Goal: Task Accomplishment & Management: Manage account settings

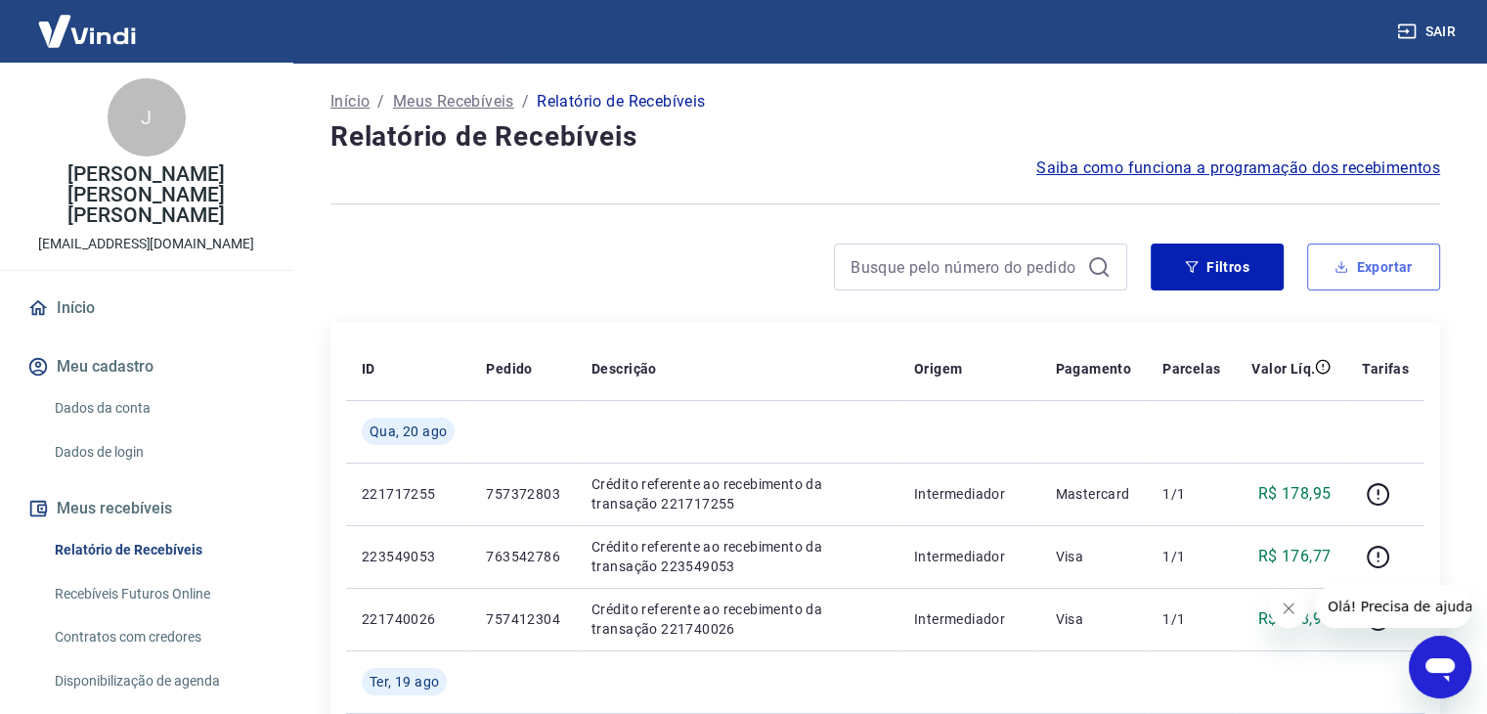
click at [1389, 264] on button "Exportar" at bounding box center [1373, 266] width 133 height 47
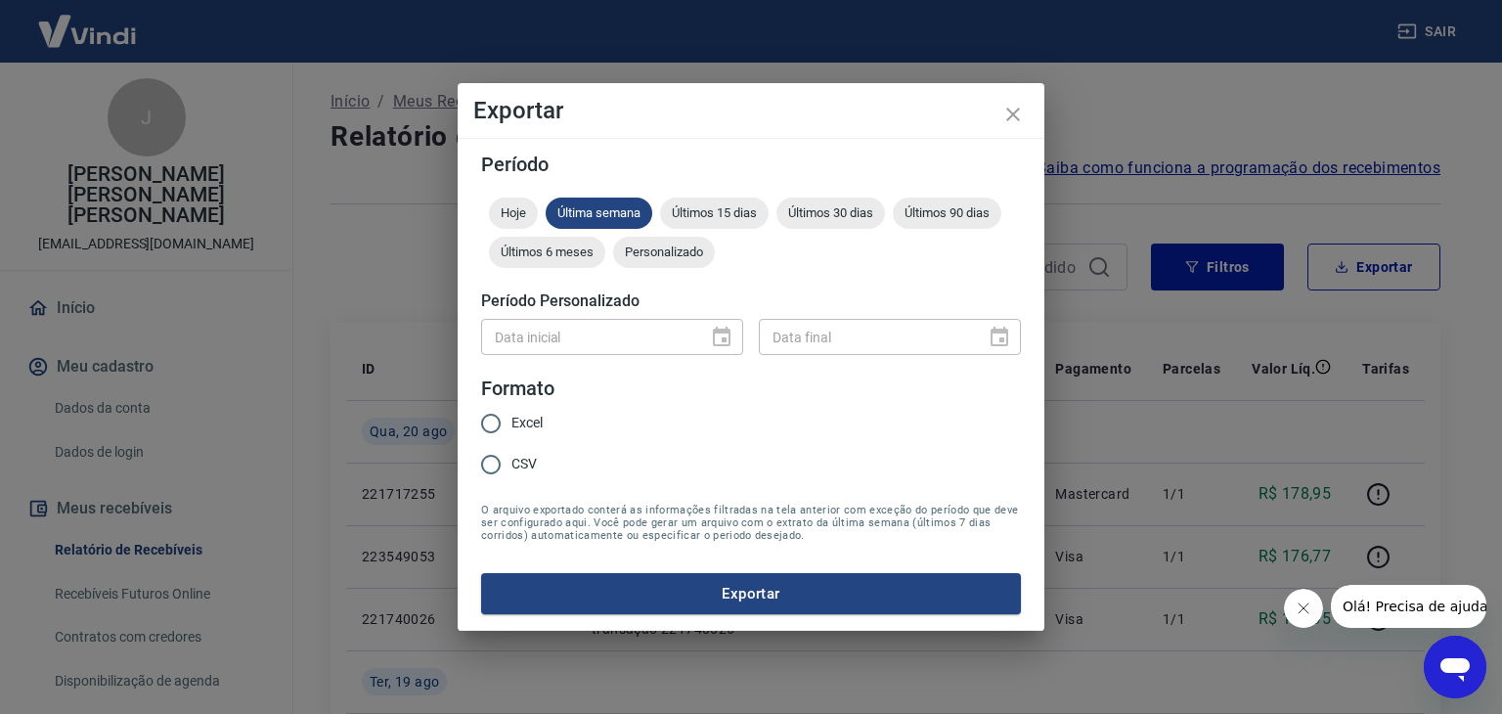
click at [528, 426] on span "Excel" at bounding box center [526, 423] width 31 height 21
click at [511, 426] on input "Excel" at bounding box center [490, 423] width 41 height 41
radio input "true"
click at [668, 594] on button "Exportar" at bounding box center [751, 593] width 540 height 41
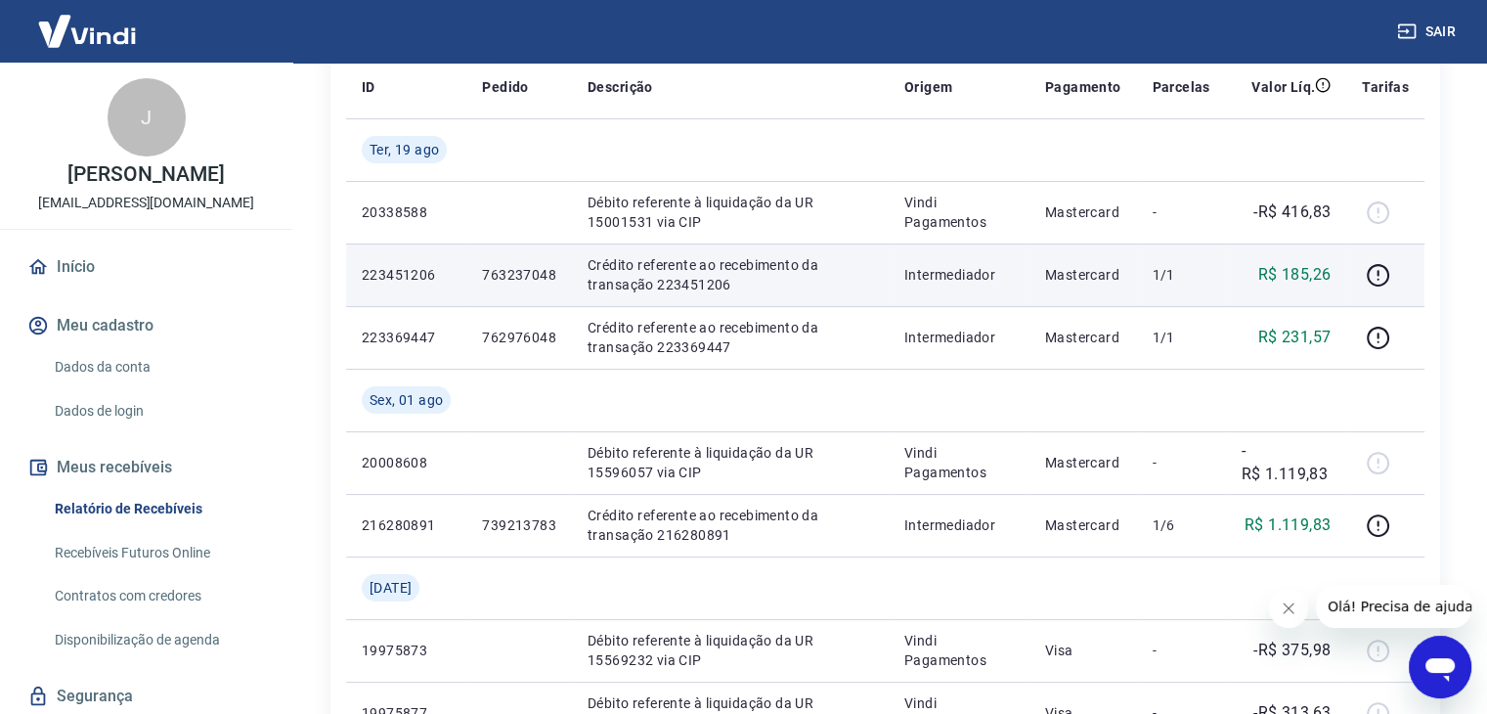
scroll to position [293, 0]
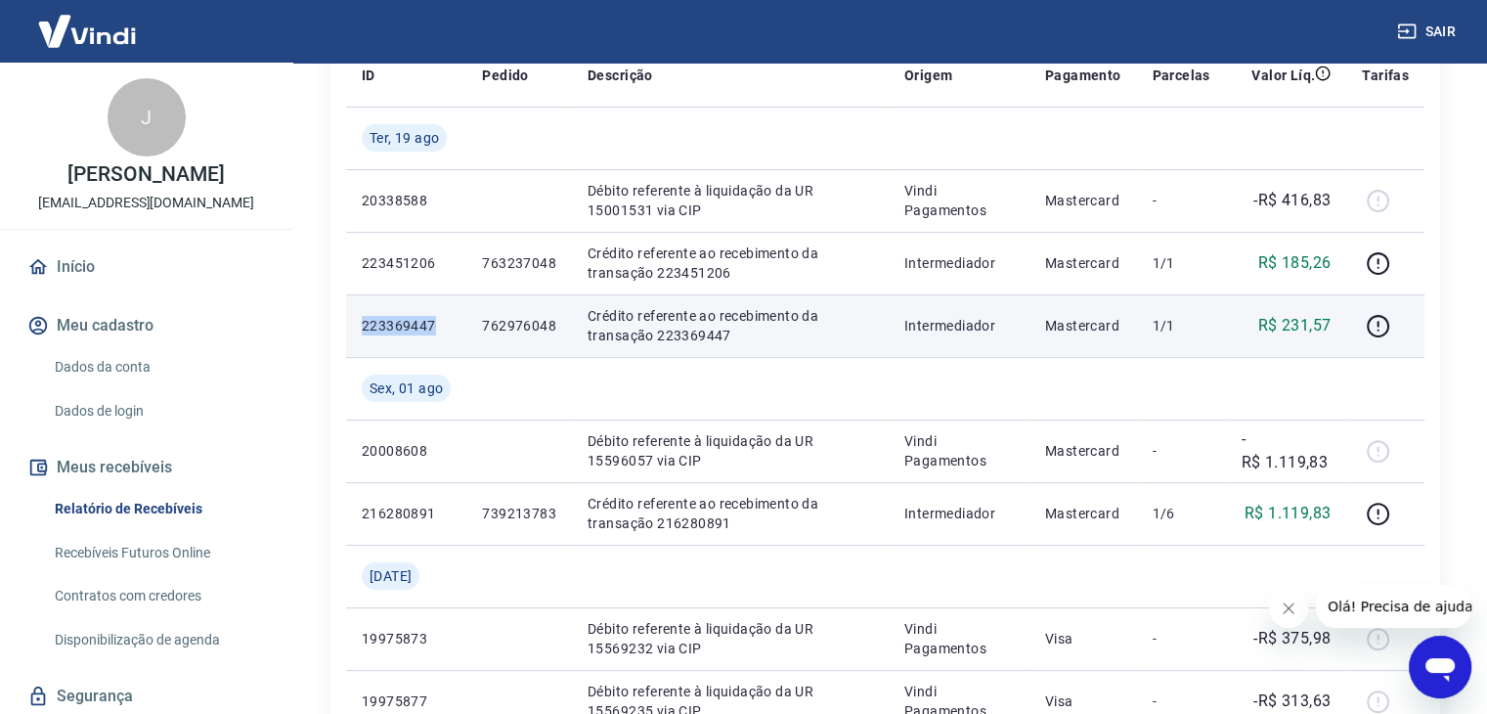
drag, startPoint x: 361, startPoint y: 326, endPoint x: 435, endPoint y: 329, distance: 74.4
click at [435, 329] on p "223369447" at bounding box center [406, 326] width 89 height 20
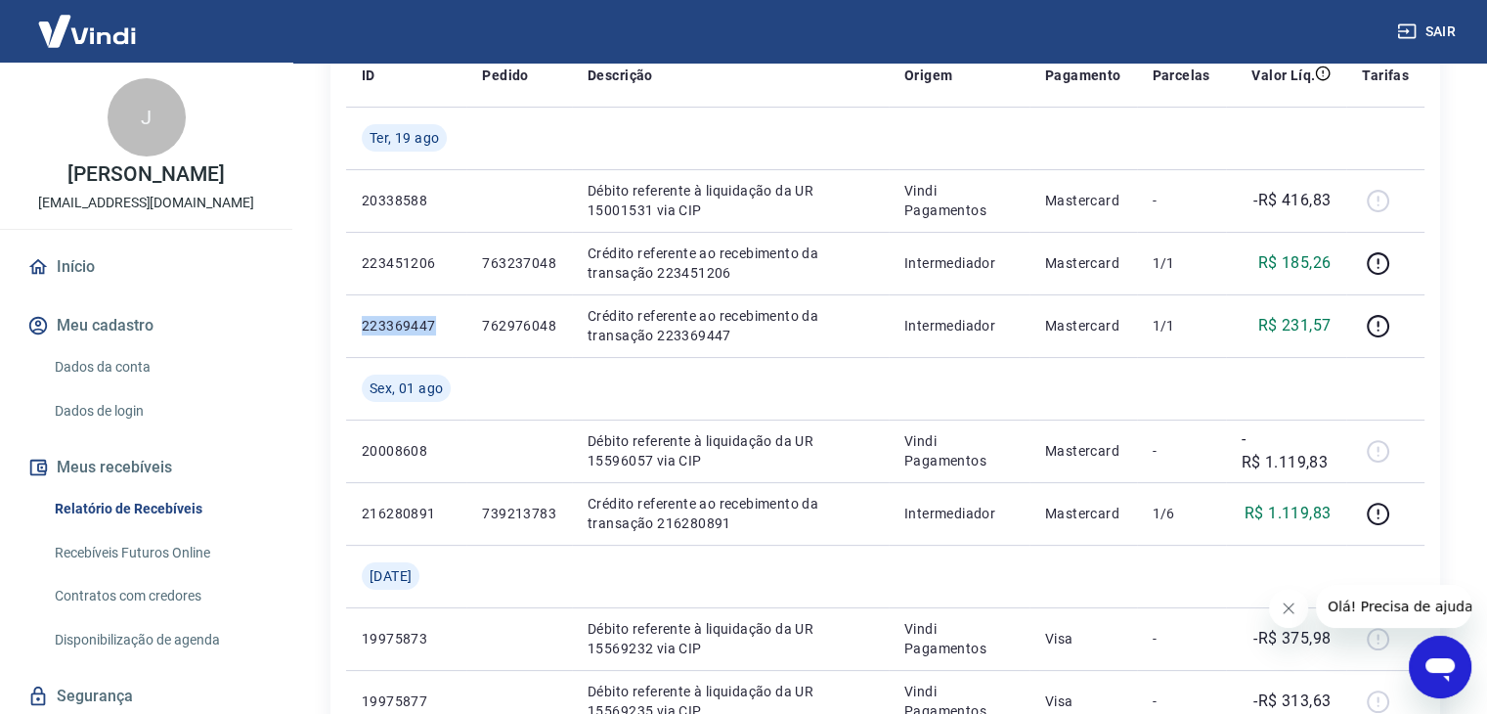
copy p "223369447"
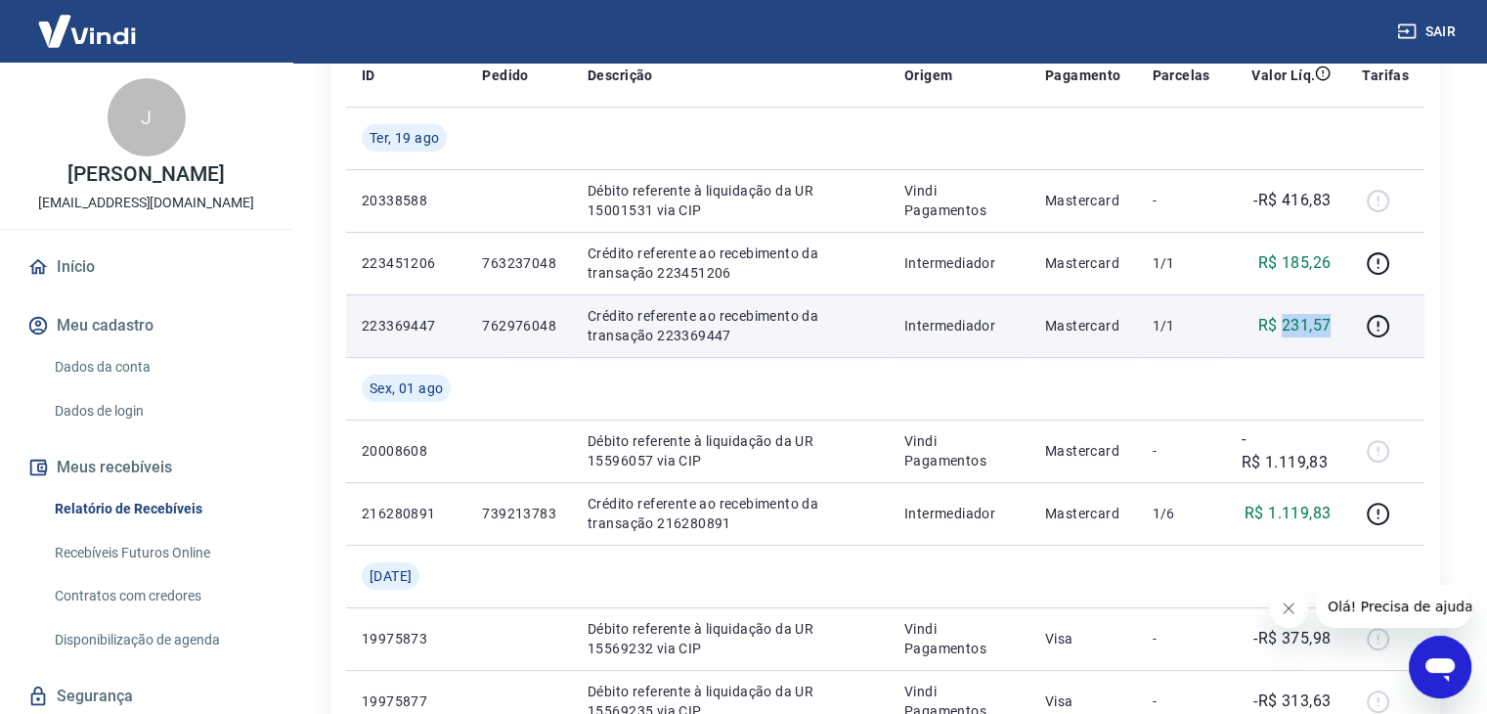
drag, startPoint x: 1283, startPoint y: 326, endPoint x: 1334, endPoint y: 321, distance: 51.1
click at [1334, 321] on td "R$ 231,57" at bounding box center [1286, 325] width 120 height 63
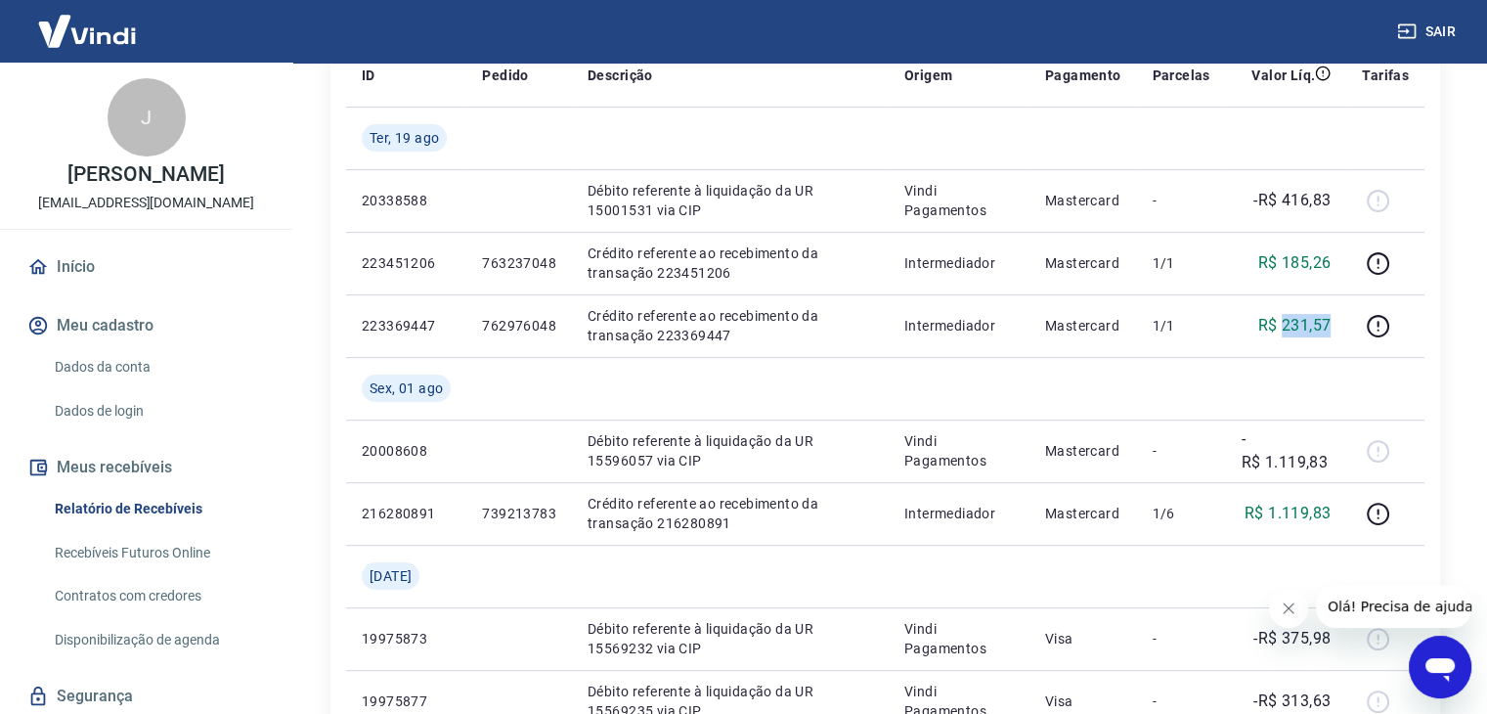
copy p "231,57"
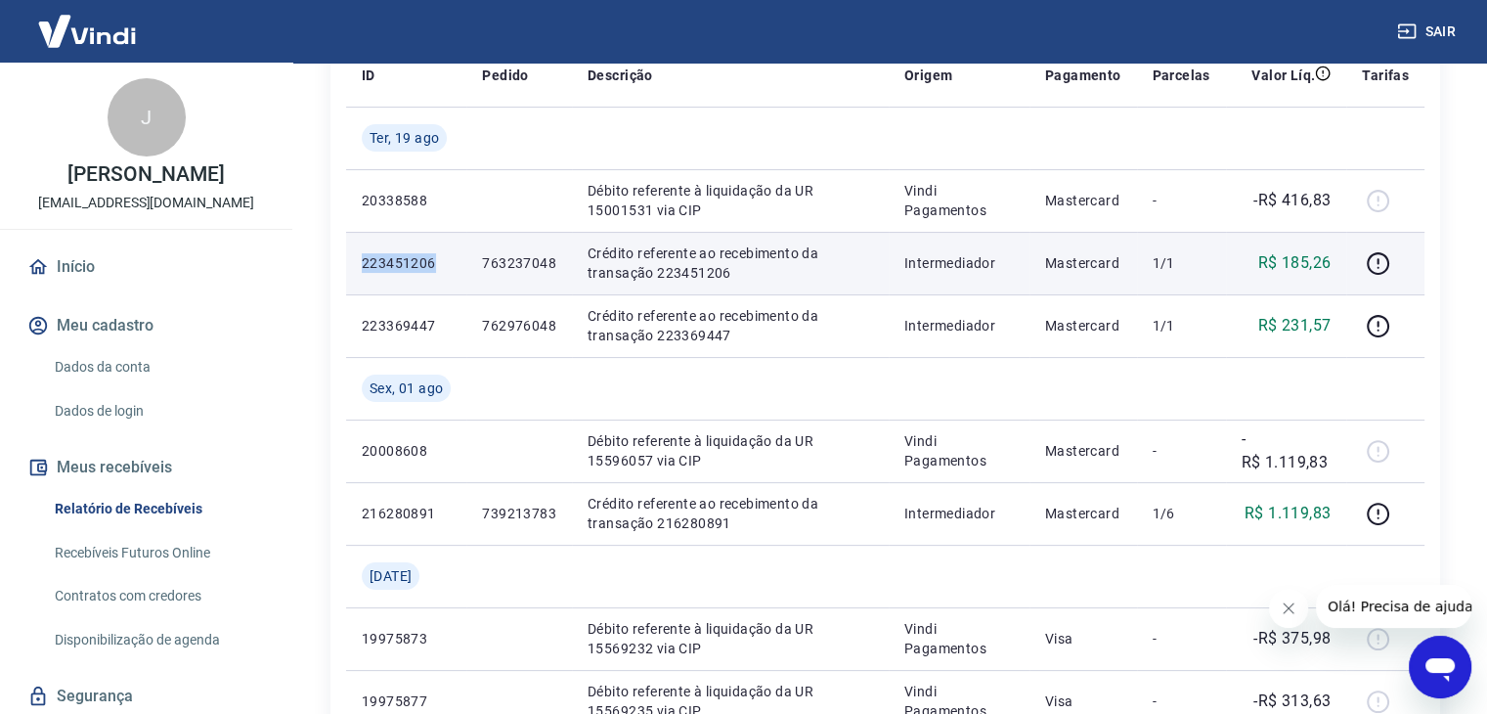
drag, startPoint x: 440, startPoint y: 270, endPoint x: 360, endPoint y: 267, distance: 80.2
click at [360, 267] on td "223451206" at bounding box center [406, 263] width 120 height 63
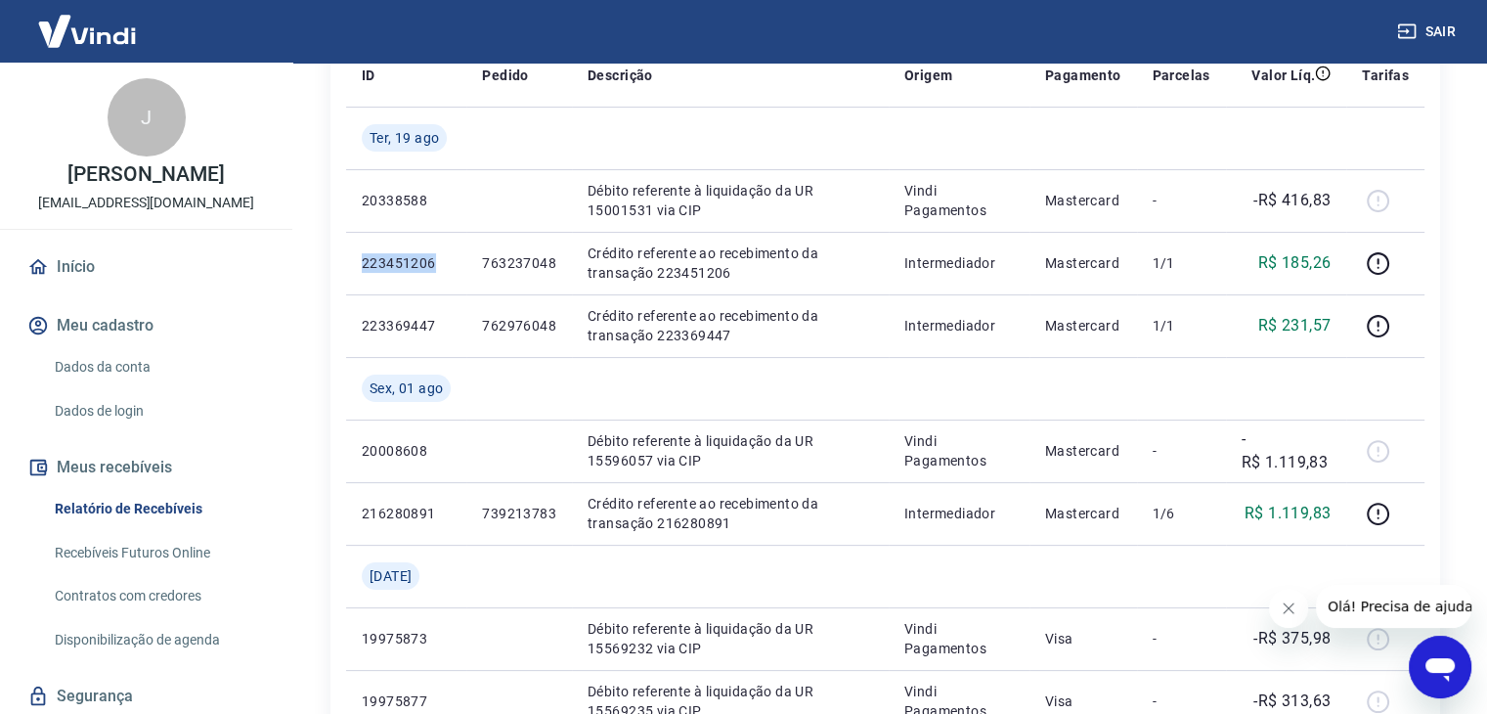
copy p "223451206"
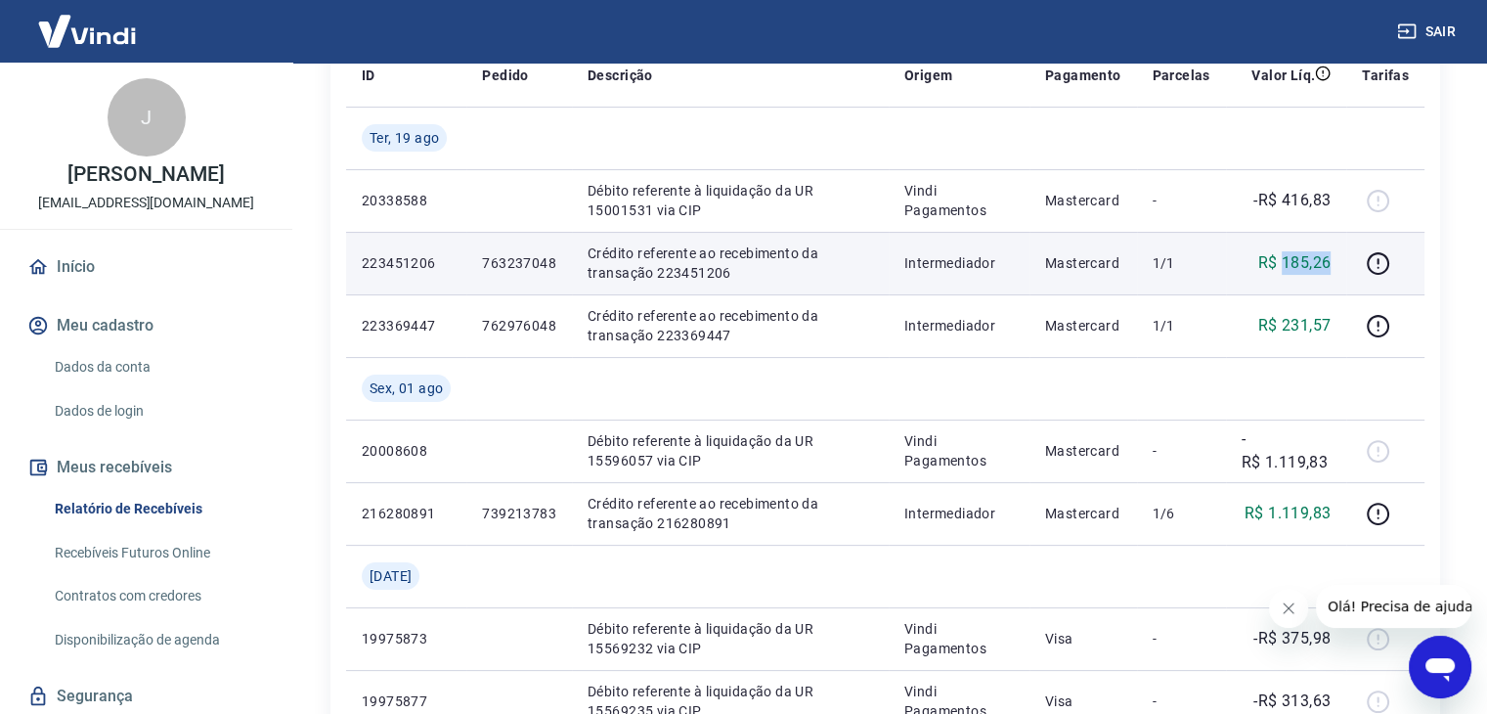
drag, startPoint x: 1284, startPoint y: 263, endPoint x: 1343, endPoint y: 265, distance: 58.7
click at [1343, 265] on td "R$ 185,26" at bounding box center [1286, 263] width 120 height 63
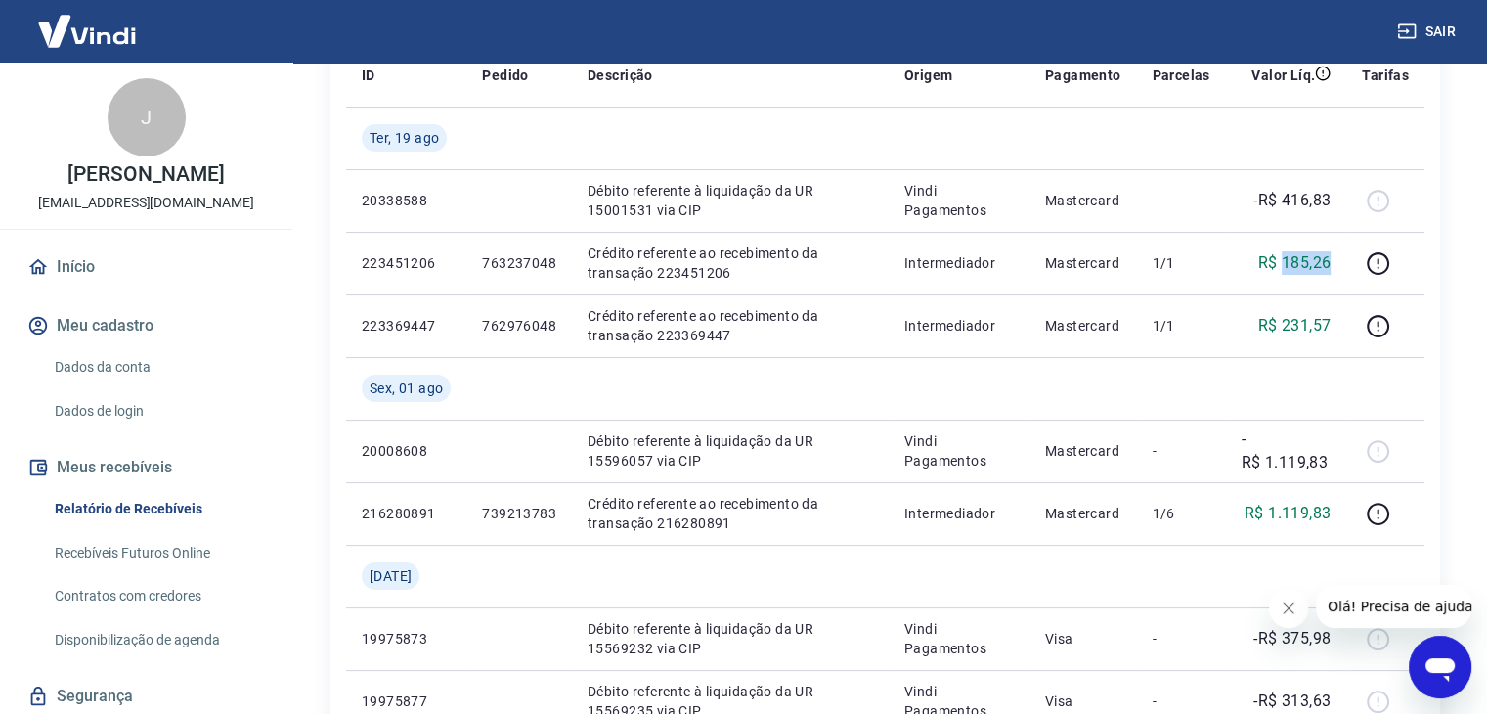
copy p "185,26"
